Goal: Task Accomplishment & Management: Manage account settings

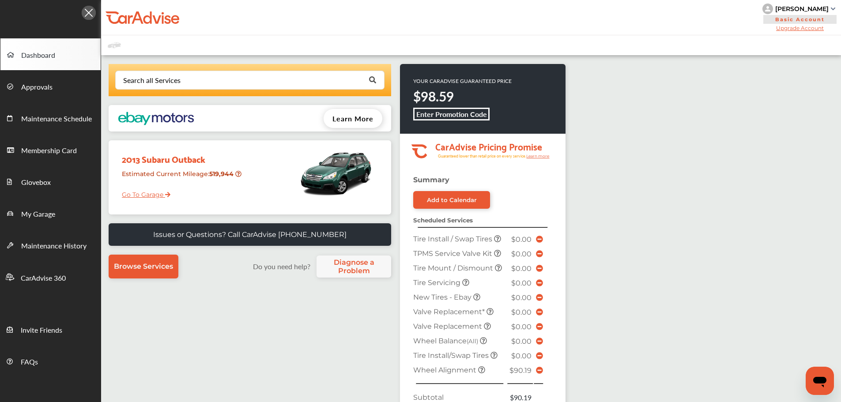
click at [140, 193] on link "Go To Garage" at bounding box center [142, 192] width 55 height 17
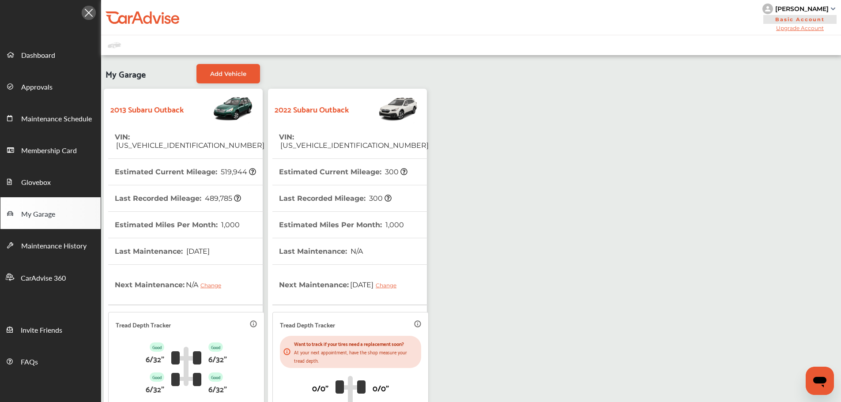
click at [335, 114] on strong "2022 Subaru Outback" at bounding box center [312, 109] width 74 height 14
click at [333, 238] on th "Last Maintenance : N/A" at bounding box center [321, 251] width 84 height 26
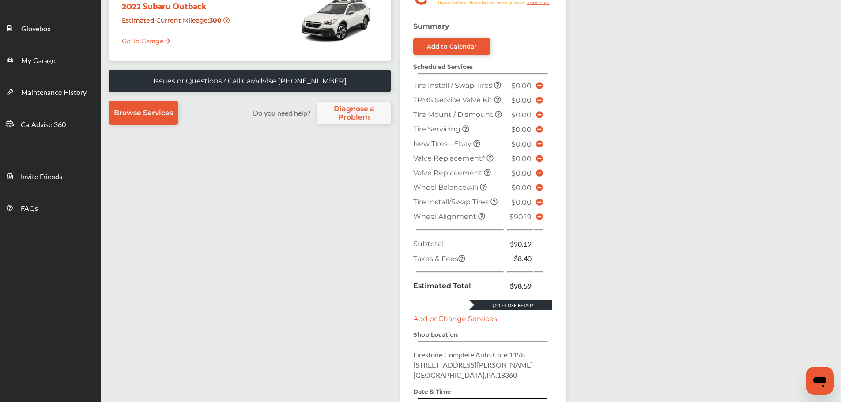
scroll to position [132, 0]
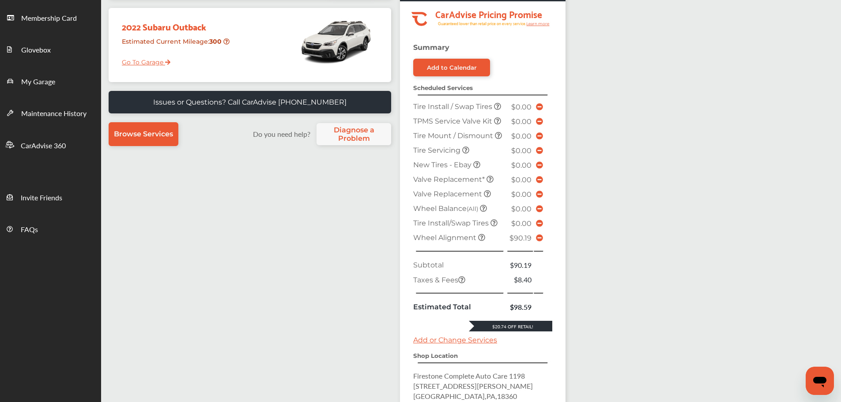
click at [763, 322] on div "Search all Services Looking for something we don’t seem to have? Contact us. .s…" at bounding box center [471, 224] width 740 height 603
